Goal: Share content: Share content

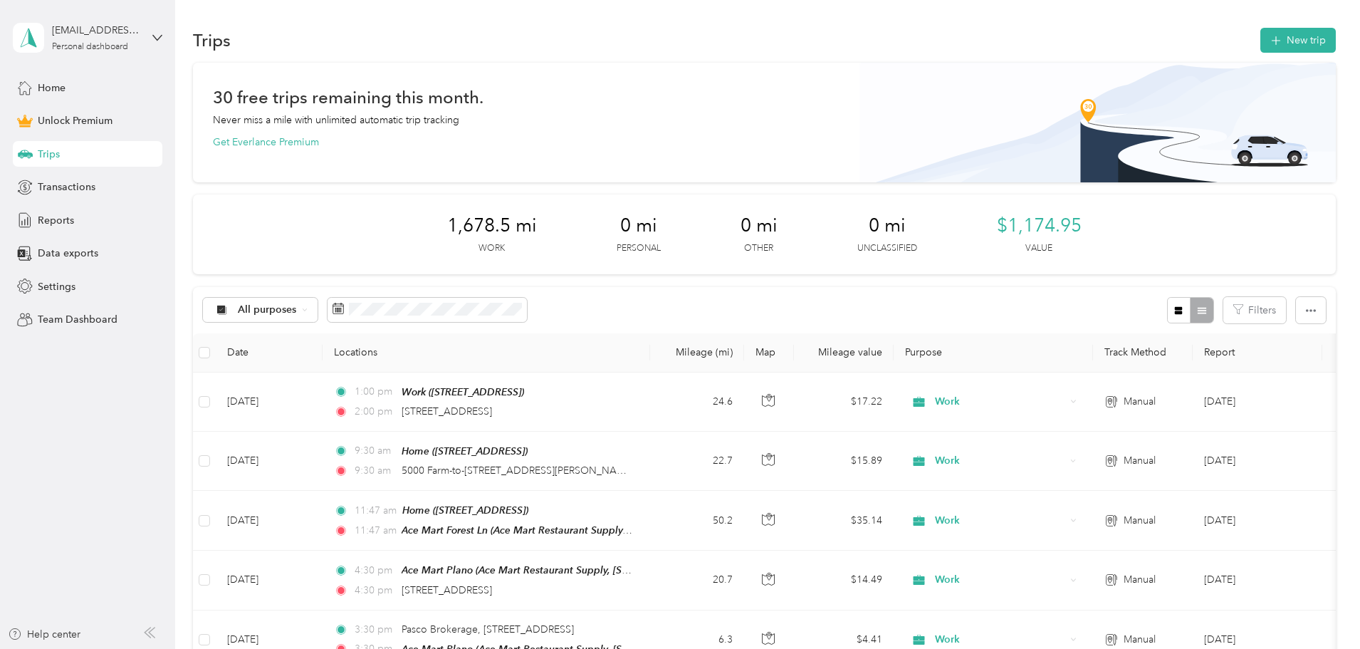
click at [74, 225] on div "Reports" at bounding box center [88, 220] width 150 height 26
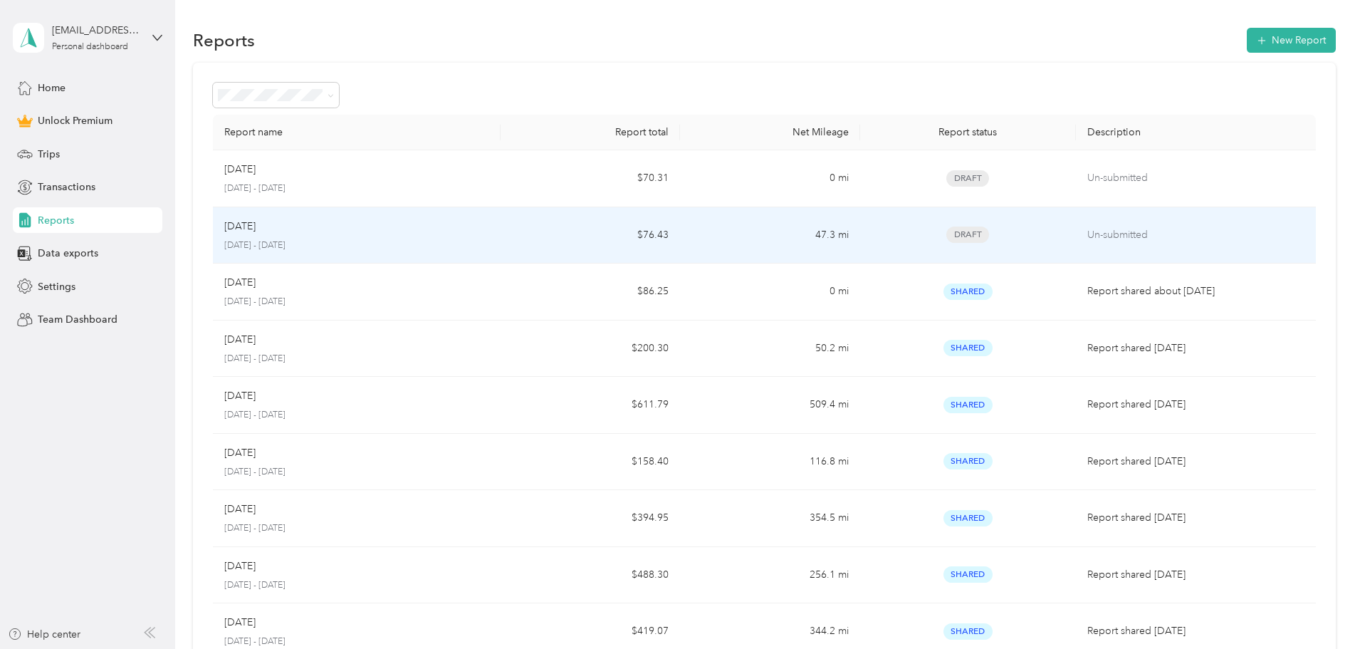
click at [758, 247] on td "47.3 mi" at bounding box center [769, 235] width 179 height 57
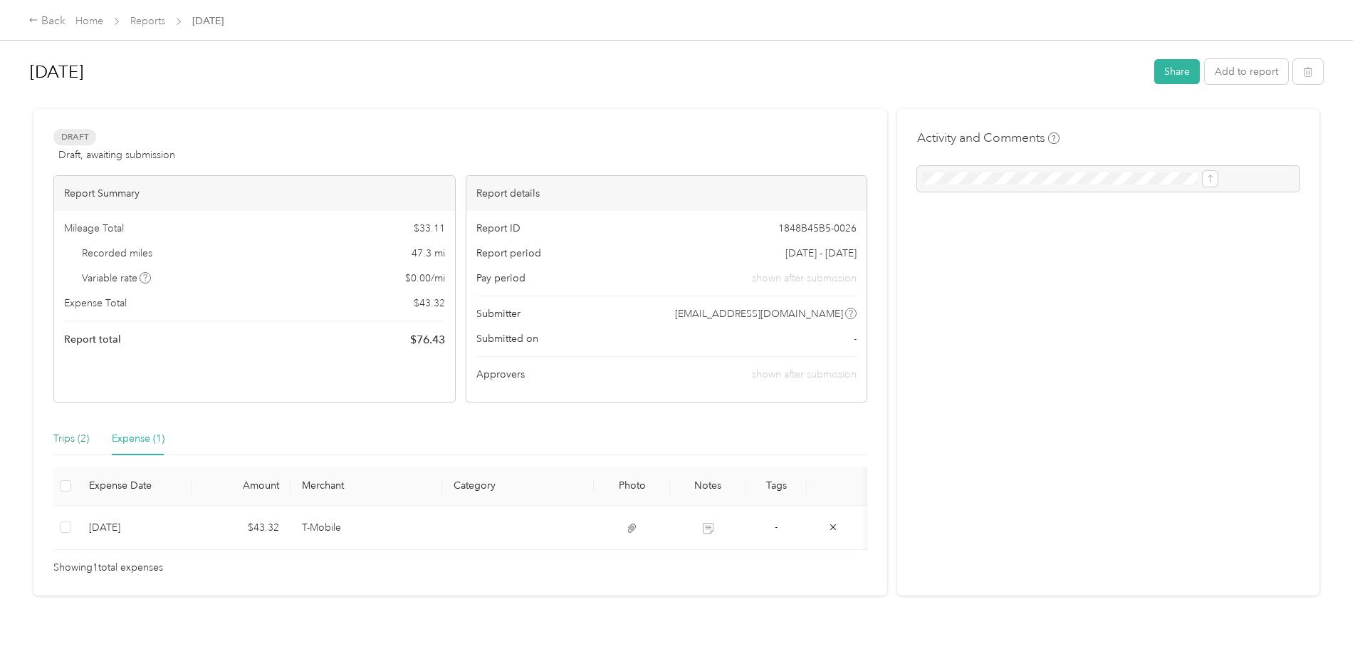
click at [89, 439] on div "Trips (2)" at bounding box center [71, 439] width 36 height 16
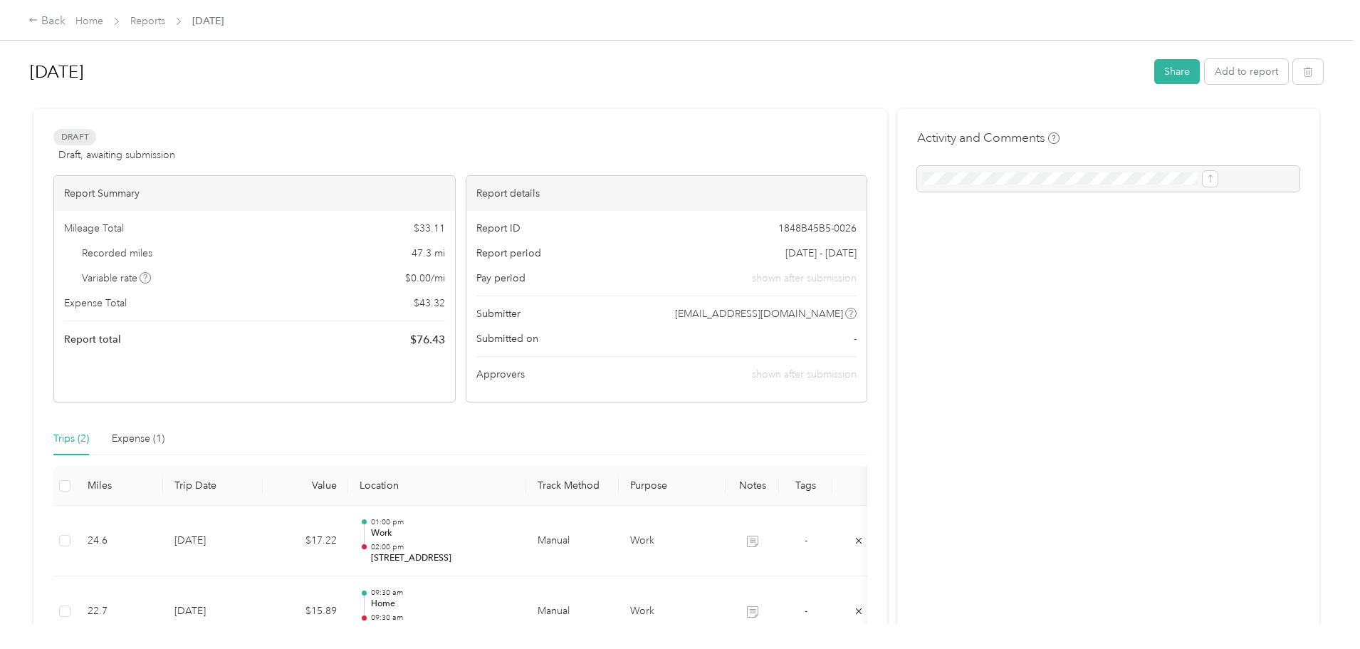
click at [1154, 80] on button "Share" at bounding box center [1177, 71] width 46 height 25
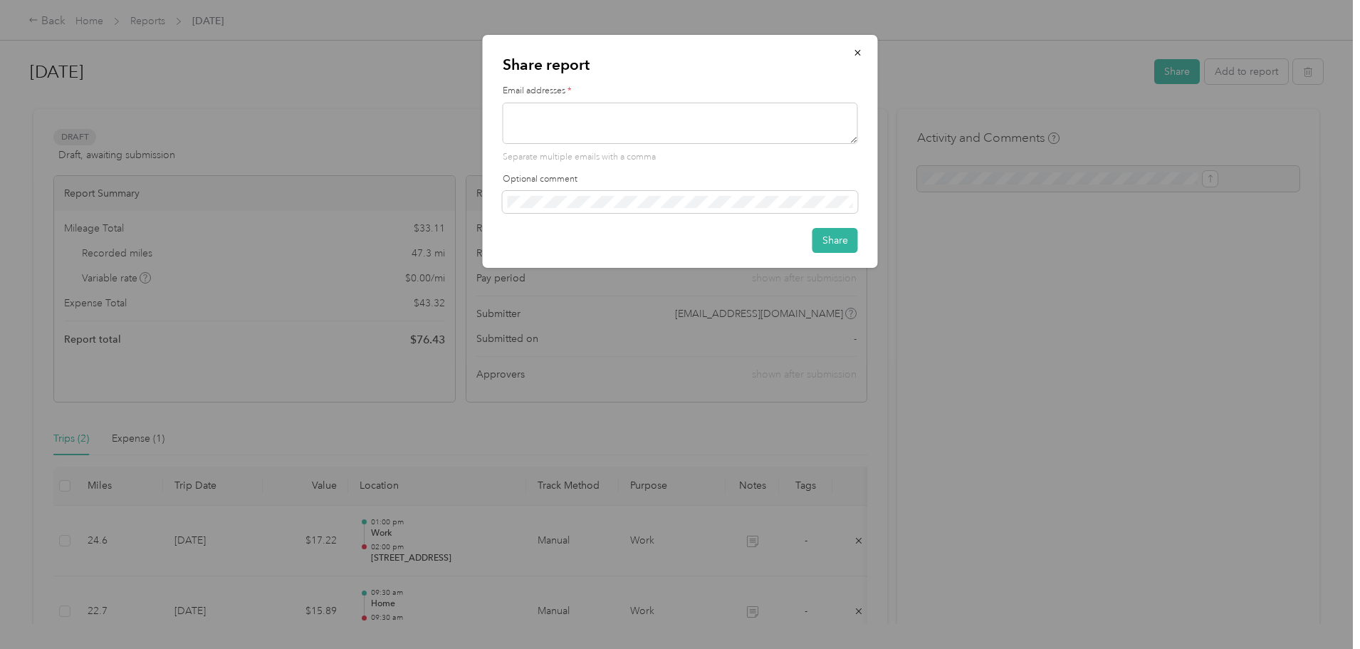
click at [621, 118] on textarea at bounding box center [680, 123] width 355 height 41
type textarea "[EMAIL_ADDRESS][DOMAIN_NAME]"
click at [838, 247] on button "Share" at bounding box center [835, 240] width 46 height 25
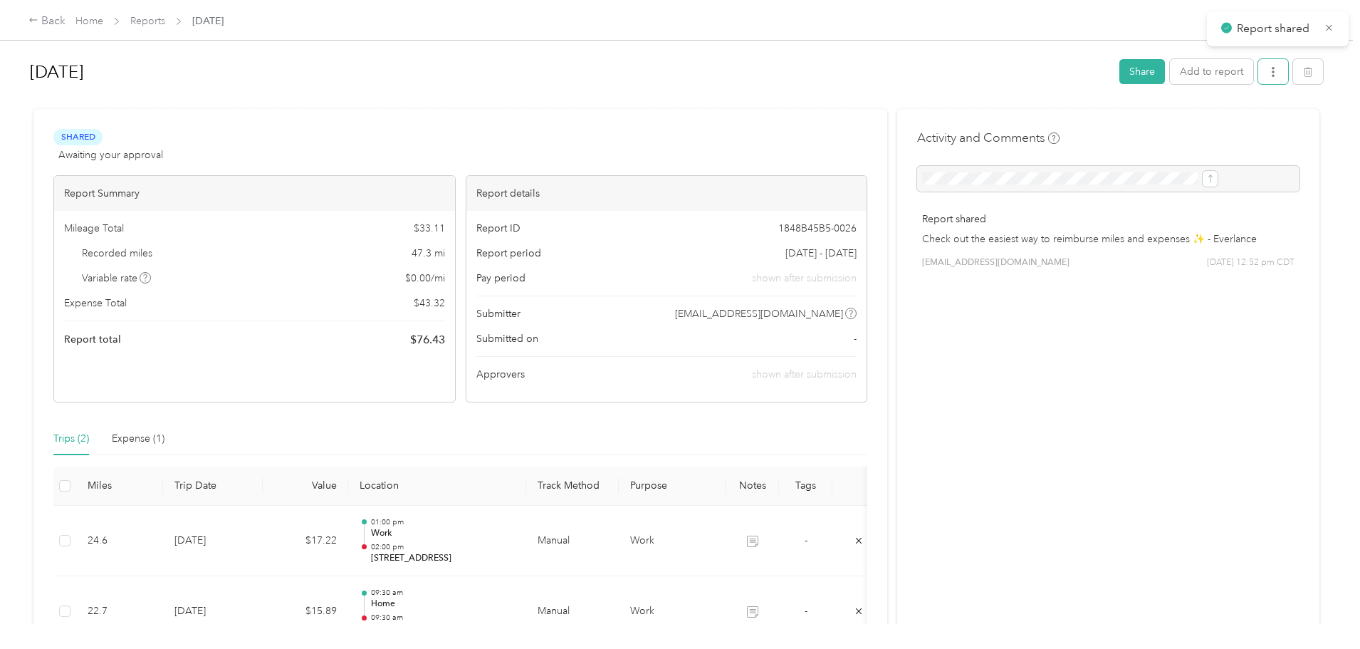
click at [1268, 75] on icon "button" at bounding box center [1273, 72] width 10 height 10
click at [1099, 125] on span "Download" at bounding box center [1115, 124] width 47 height 15
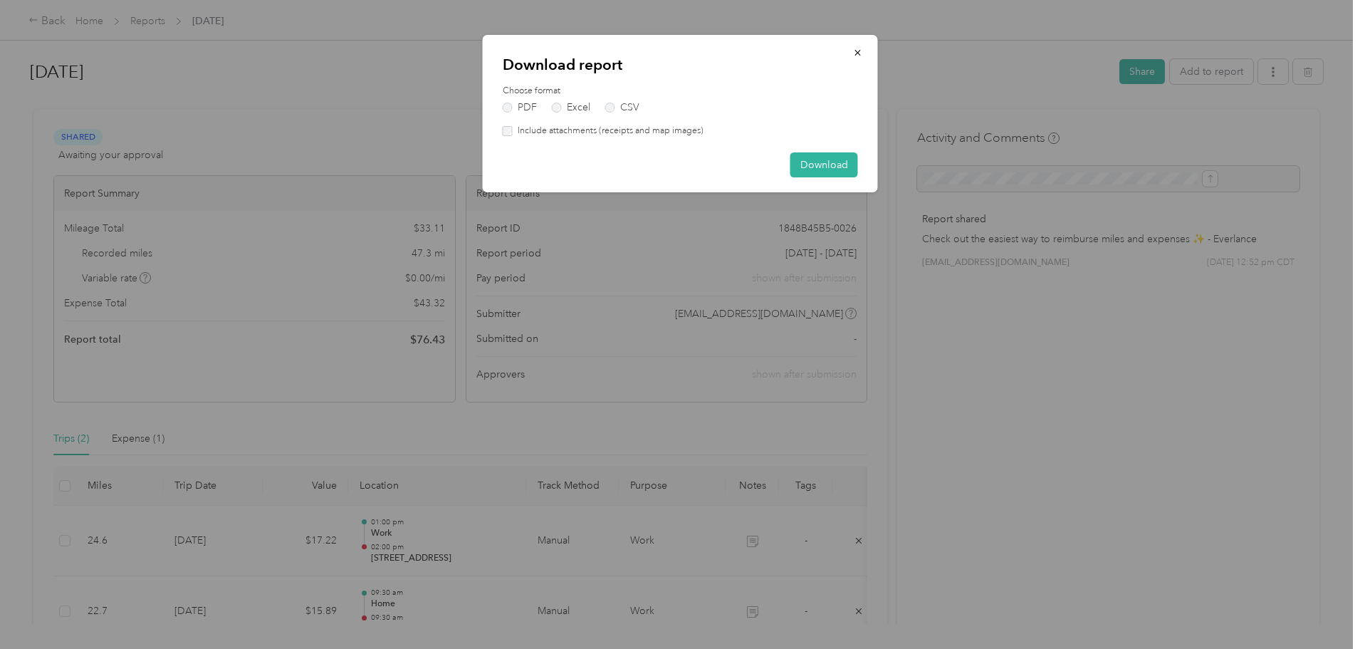
click at [842, 164] on button "Download" at bounding box center [824, 164] width 68 height 25
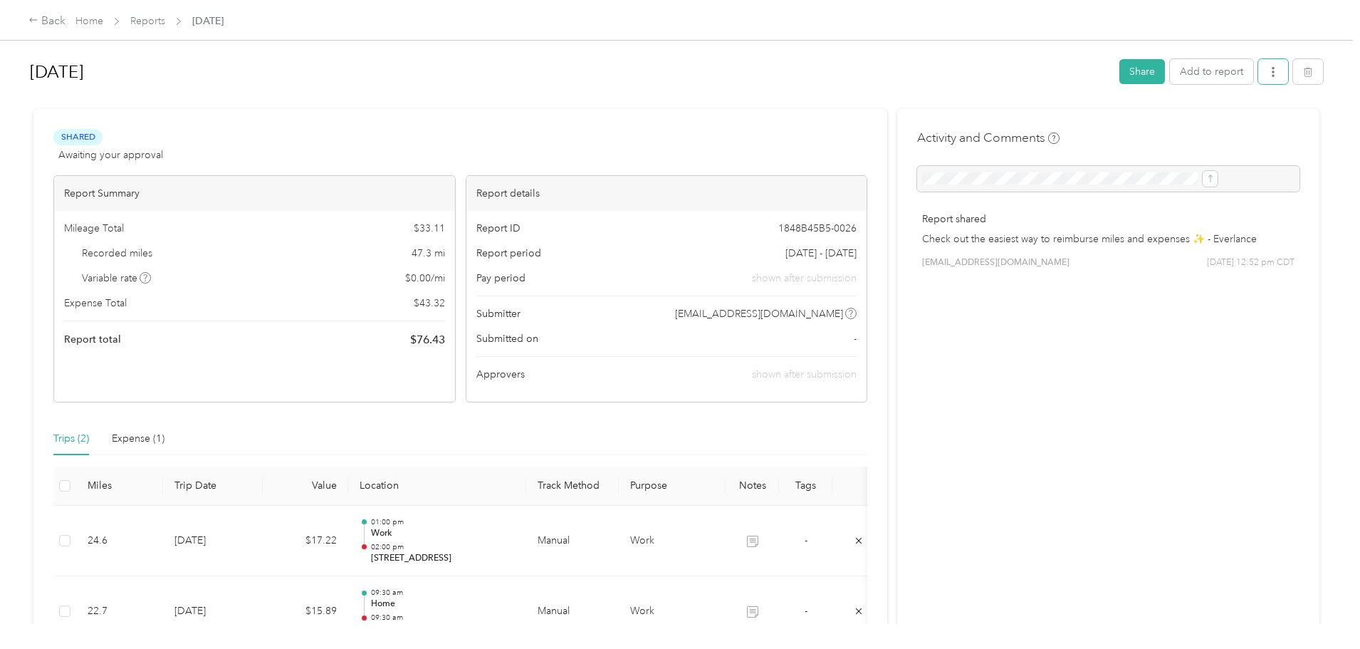
click at [1268, 74] on icon "button" at bounding box center [1273, 72] width 10 height 10
